Goal: Information Seeking & Learning: Check status

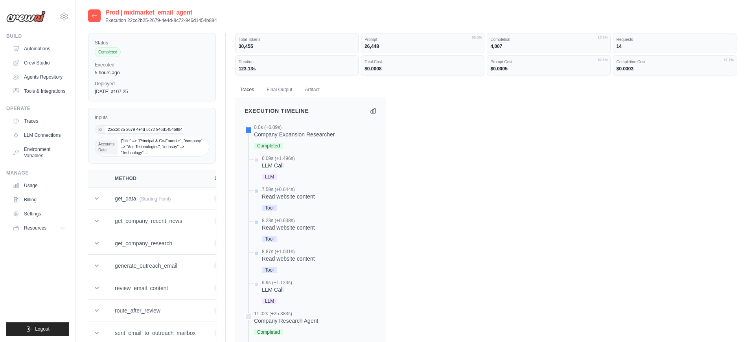
click at [95, 16] on icon at bounding box center [94, 16] width 6 height 6
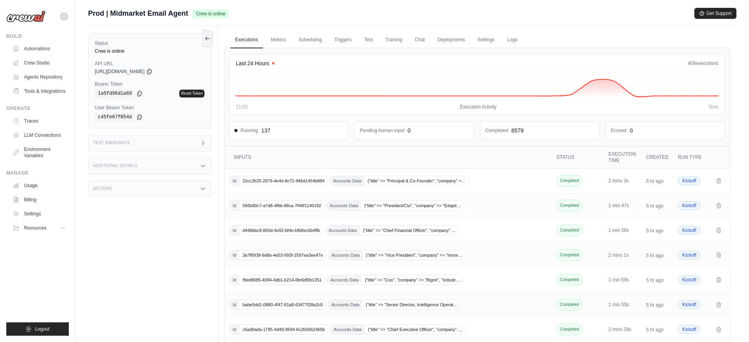
click at [68, 20] on icon at bounding box center [63, 16] width 9 height 9
click at [82, 69] on link "DS-DTS-GDA-Prod" at bounding box center [97, 65] width 75 height 16
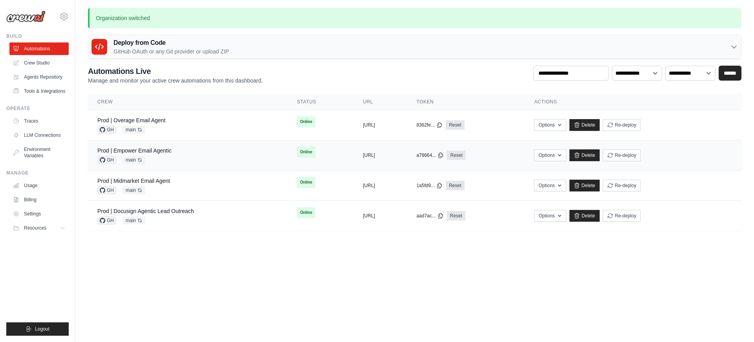
click at [158, 147] on div "Prod | Empower Email Agentic" at bounding box center [134, 151] width 74 height 8
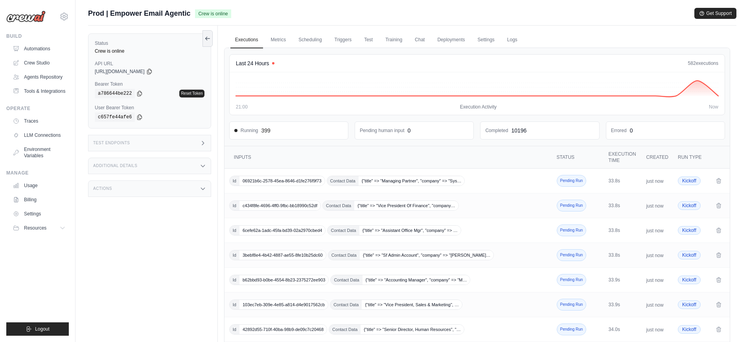
scroll to position [113, 0]
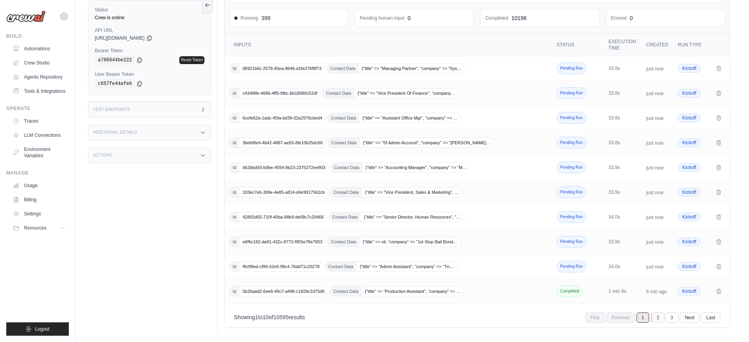
click at [651, 316] on link "2" at bounding box center [657, 317] width 13 height 10
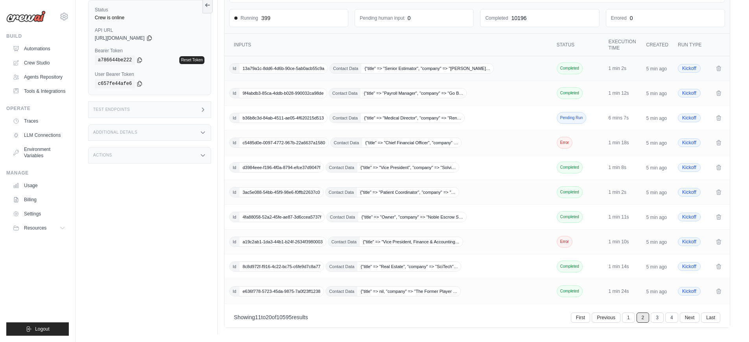
click at [493, 61] on td "Id 13a79a1c-8dd6-4d6b-90ce-5ab0acb55c9a Contact Data {"title" => "Senior Estima…" at bounding box center [388, 68] width 329 height 25
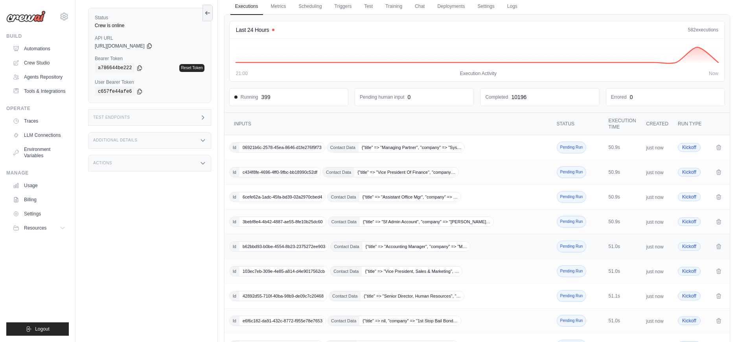
scroll to position [113, 0]
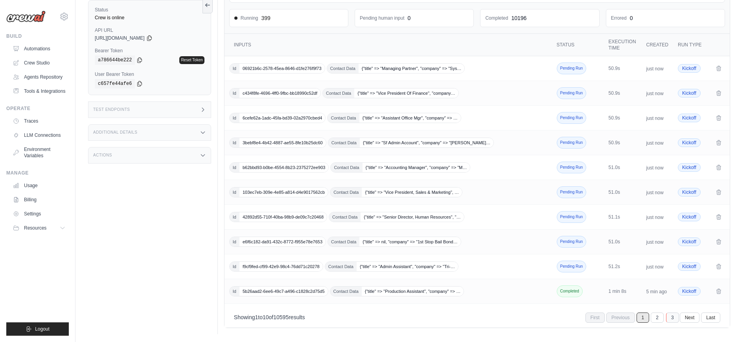
click at [672, 318] on link "3" at bounding box center [672, 317] width 13 height 10
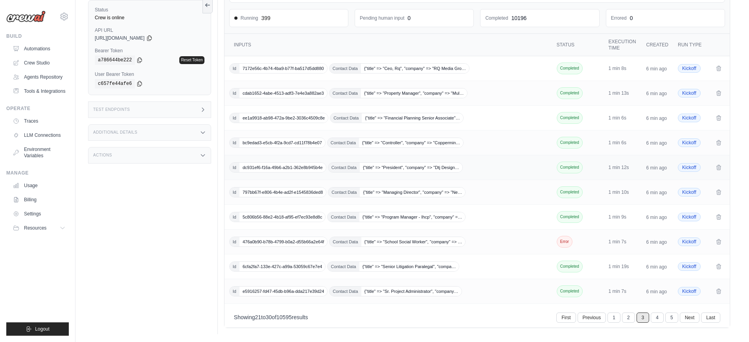
click at [477, 173] on td "Id dc931ef6-f16a-49b6-a2b1-362e8b945b4e Contact Data {"title" => "President", "…" at bounding box center [388, 167] width 329 height 25
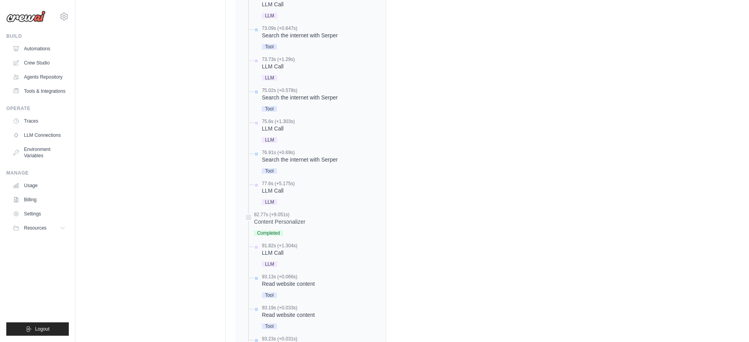
scroll to position [700, 0]
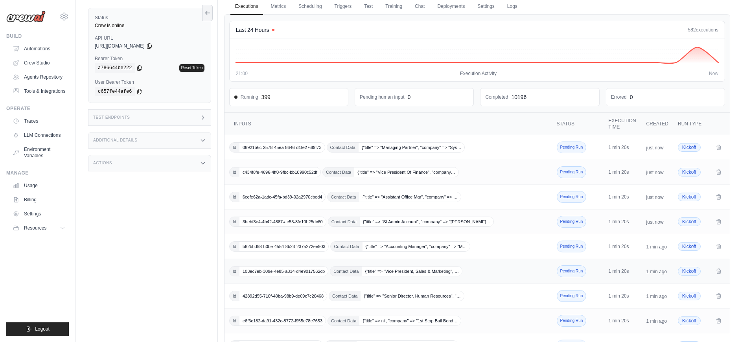
scroll to position [113, 0]
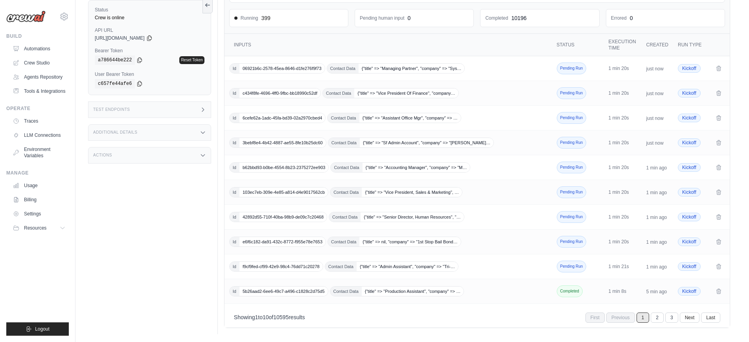
click at [661, 316] on link "2" at bounding box center [656, 317] width 13 height 10
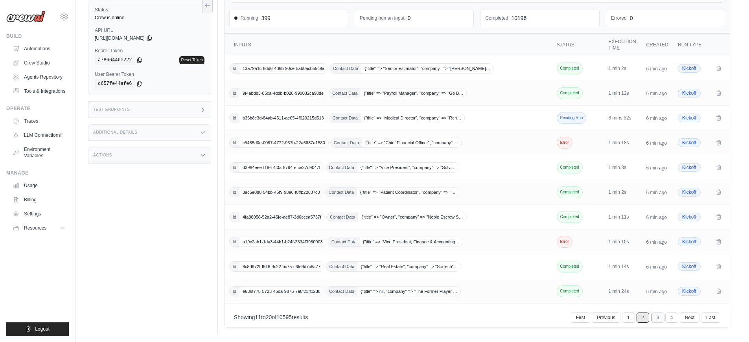
click at [661, 319] on link "3" at bounding box center [657, 317] width 13 height 10
click at [483, 199] on td "Id dc931ef6-f16a-49b6-a2b1-362e8b945b4e Contact Data {"title" => "President", "…" at bounding box center [388, 192] width 329 height 25
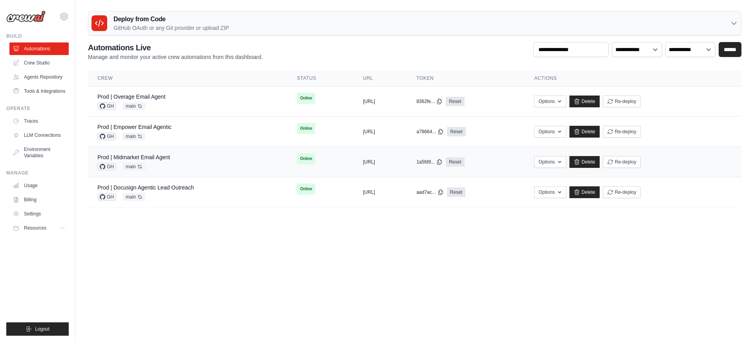
click at [187, 162] on div "Prod | Midmarket Email Agent GH main Auto-deploy enabled" at bounding box center [187, 161] width 181 height 17
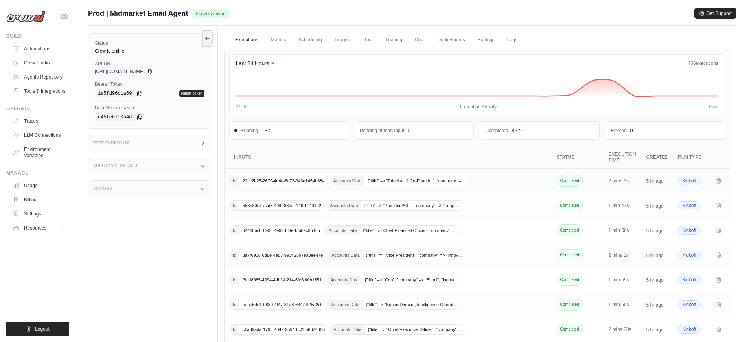
click at [481, 181] on div "Id 22cc2b25-2679-4e4d-8c72-946d1454b884 Accounts Data {"title" => "Principal & …" at bounding box center [388, 181] width 319 height 10
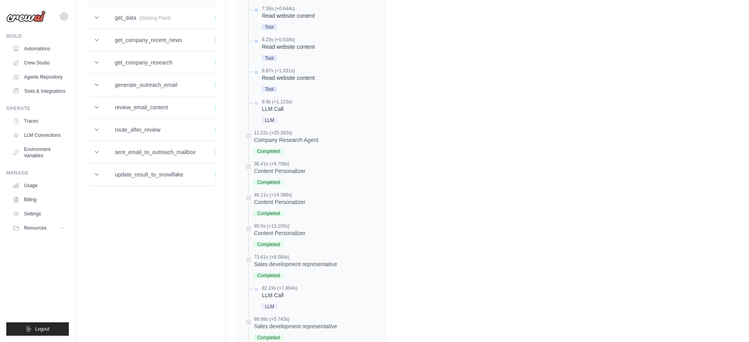
scroll to position [95, 0]
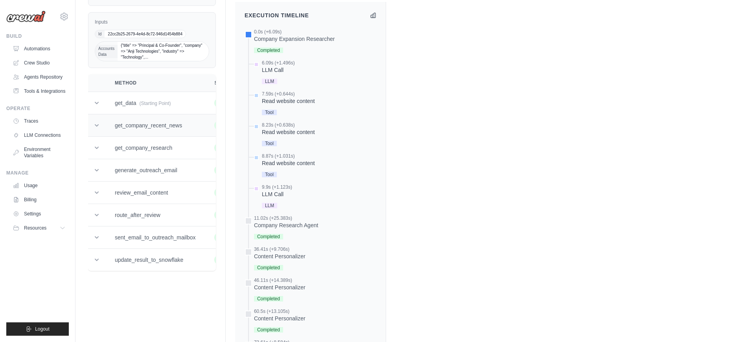
click at [152, 125] on td "get_company_recent_news" at bounding box center [154, 125] width 99 height 22
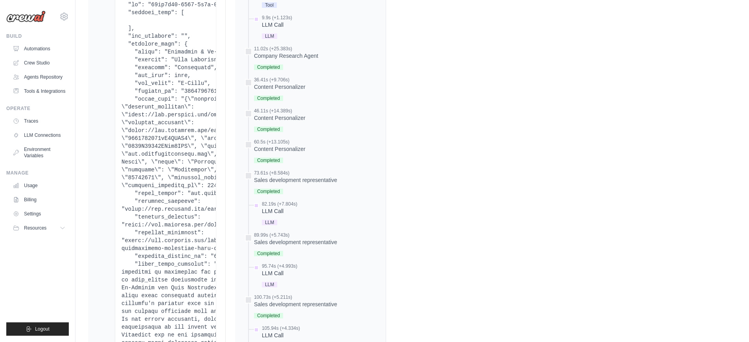
scroll to position [53, 0]
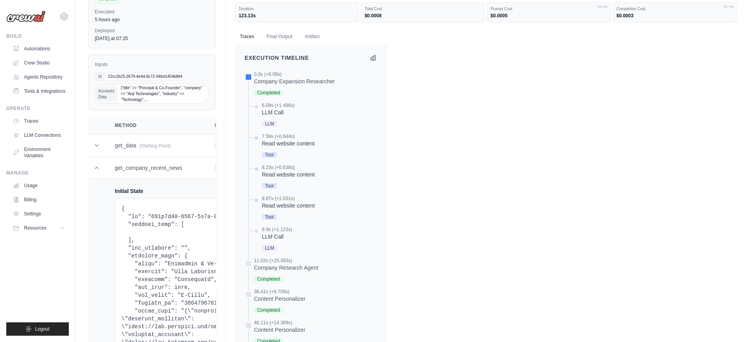
click at [176, 195] on h4 "Initial State" at bounding box center [214, 191] width 199 height 8
click at [105, 169] on td at bounding box center [96, 168] width 17 height 22
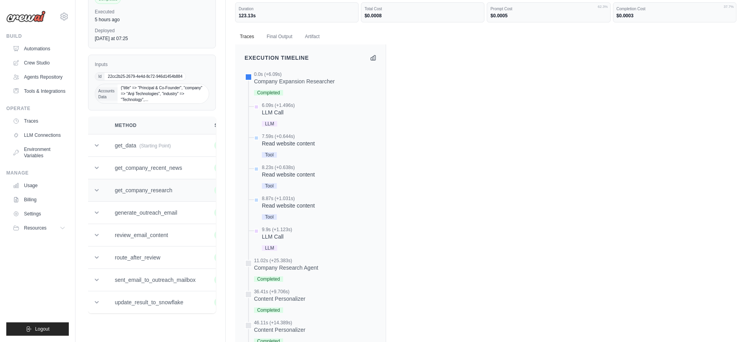
click at [130, 193] on td "get_company_research" at bounding box center [154, 190] width 99 height 22
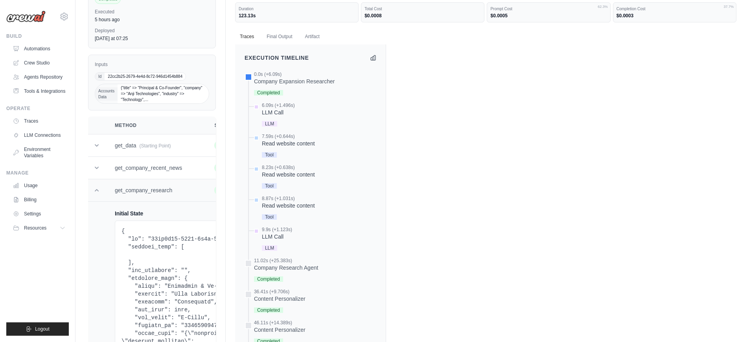
scroll to position [202, 0]
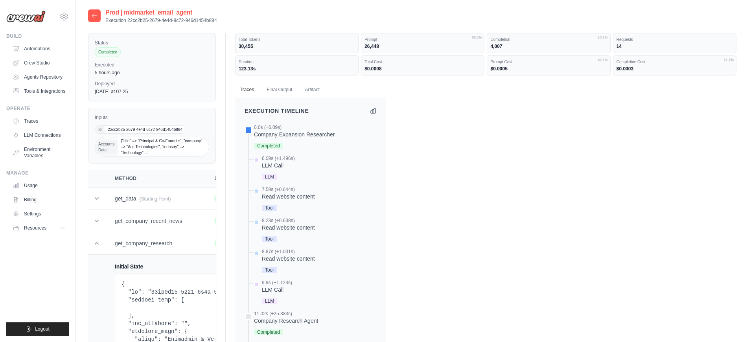
click at [92, 17] on icon at bounding box center [94, 16] width 6 height 6
click at [59, 18] on icon at bounding box center [63, 16] width 9 height 9
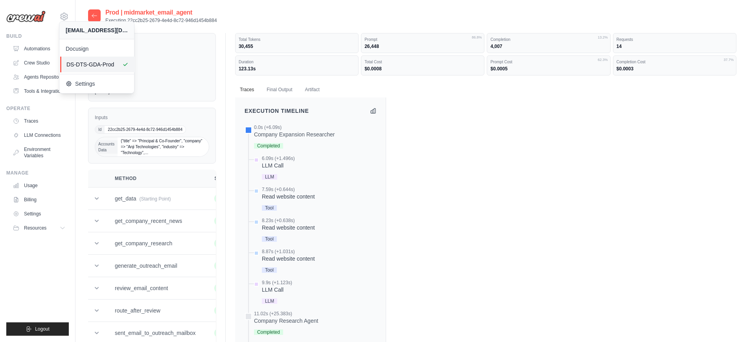
click at [74, 65] on span "DS-DTS-GDA-Prod" at bounding box center [97, 65] width 62 height 8
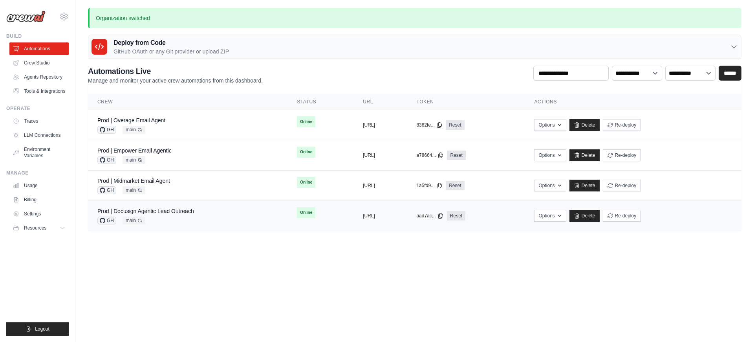
click at [180, 219] on div "GH main Auto-deploy enabled" at bounding box center [145, 221] width 97 height 8
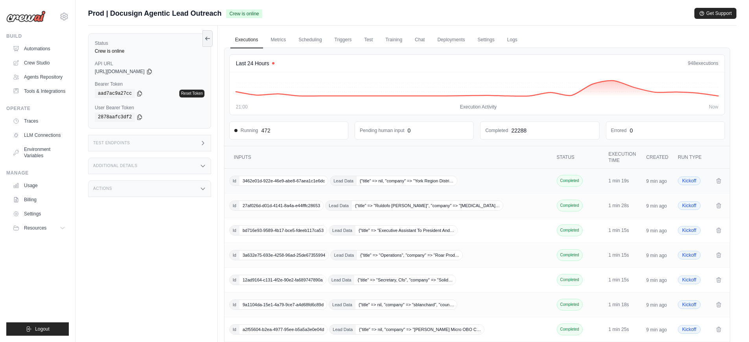
click at [474, 183] on div "Id 3462e01d-922e-46e9-abe8-67aea1c1e6dc Lead Data {"title" => nil, "company" =>…" at bounding box center [388, 181] width 319 height 10
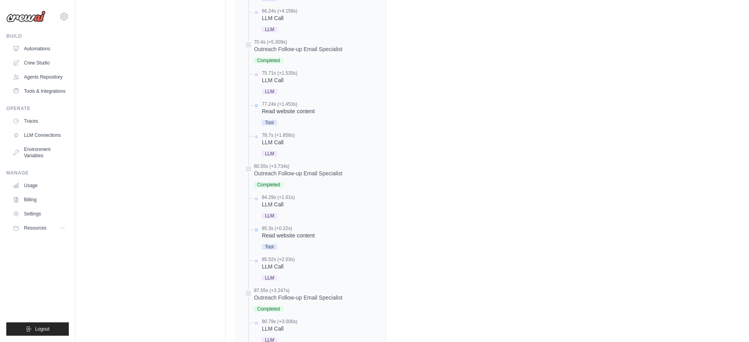
scroll to position [565, 0]
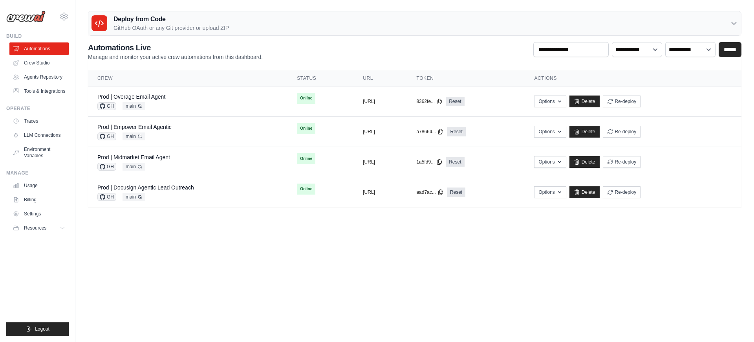
click at [289, 261] on body "[EMAIL_ADDRESS][DOMAIN_NAME] Docusign DS-DTS-GDA-Prod Blog" at bounding box center [377, 171] width 754 height 342
click at [301, 305] on body "[EMAIL_ADDRESS][DOMAIN_NAME] Docusign DS-DTS-GDA-Prod Blog" at bounding box center [377, 171] width 754 height 342
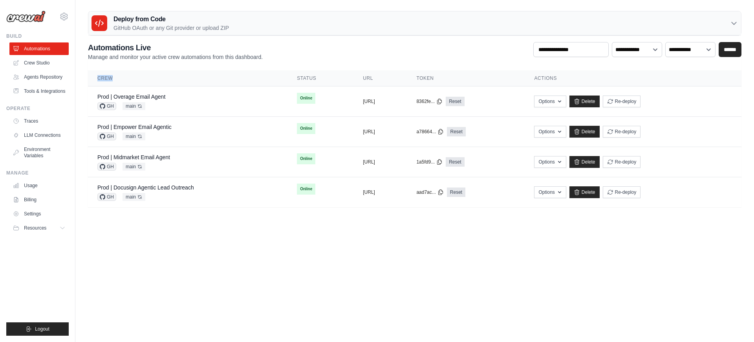
click at [301, 305] on body "[EMAIL_ADDRESS][DOMAIN_NAME] Docusign DS-DTS-GDA-Prod Blog" at bounding box center [377, 171] width 754 height 342
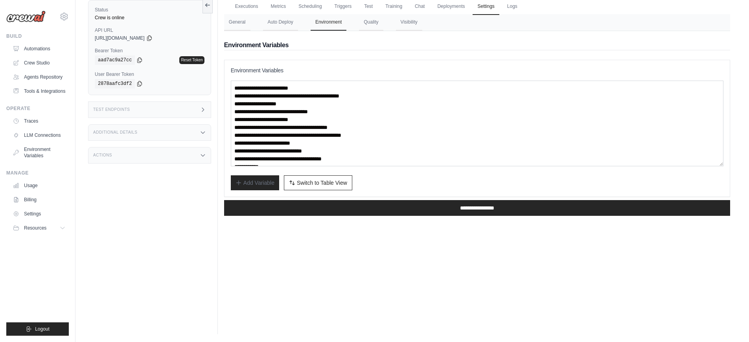
scroll to position [31, 0]
